Goal: Transaction & Acquisition: Purchase product/service

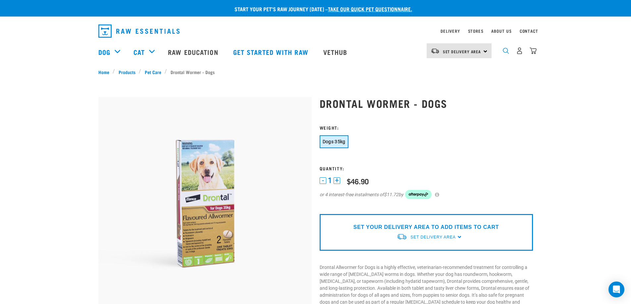
click at [504, 52] on img "dropdown navigation" at bounding box center [506, 51] width 6 height 6
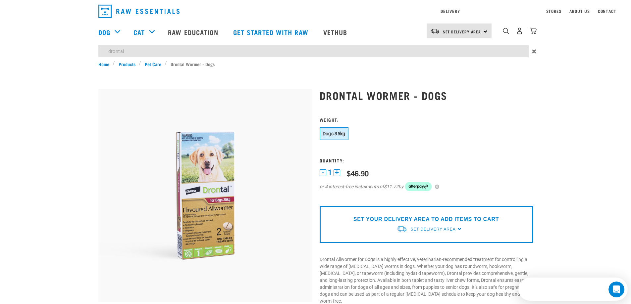
type input "drontal"
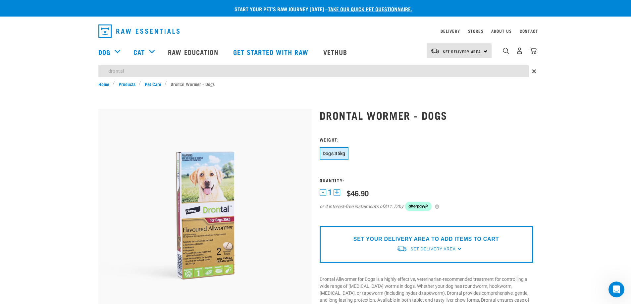
click at [132, 29] on img "dropdown navigation" at bounding box center [138, 30] width 81 height 13
click at [122, 31] on img "dropdown navigation" at bounding box center [138, 30] width 81 height 13
click at [105, 31] on img "dropdown navigation" at bounding box center [138, 30] width 81 height 13
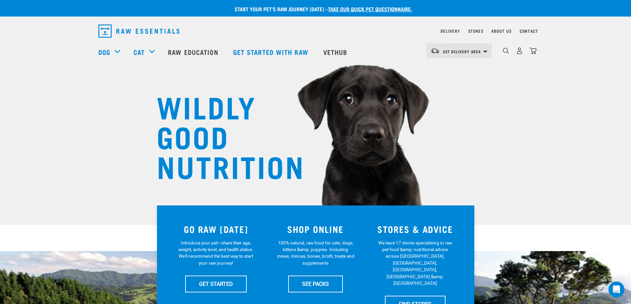
click at [501, 55] on div "0" at bounding box center [513, 52] width 45 height 26
click at [506, 52] on img "dropdown navigation" at bounding box center [506, 51] width 6 height 6
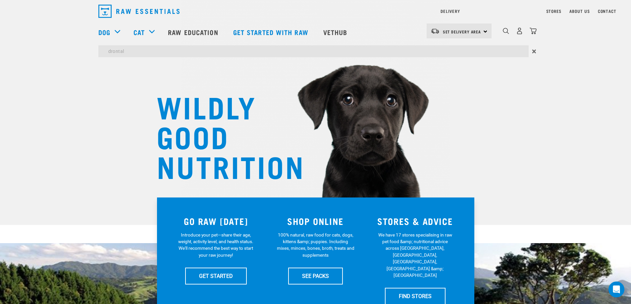
type input "drontal"
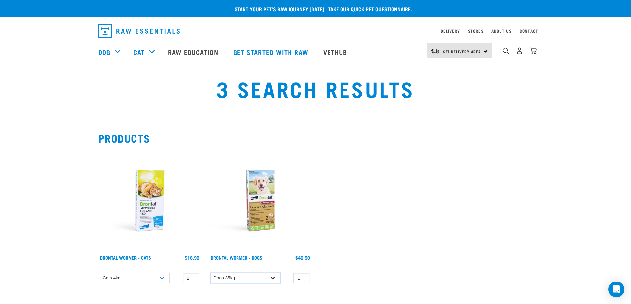
click at [251, 281] on select "Dogs 35kg" at bounding box center [246, 278] width 70 height 10
